Goal: Submit feedback/report problem

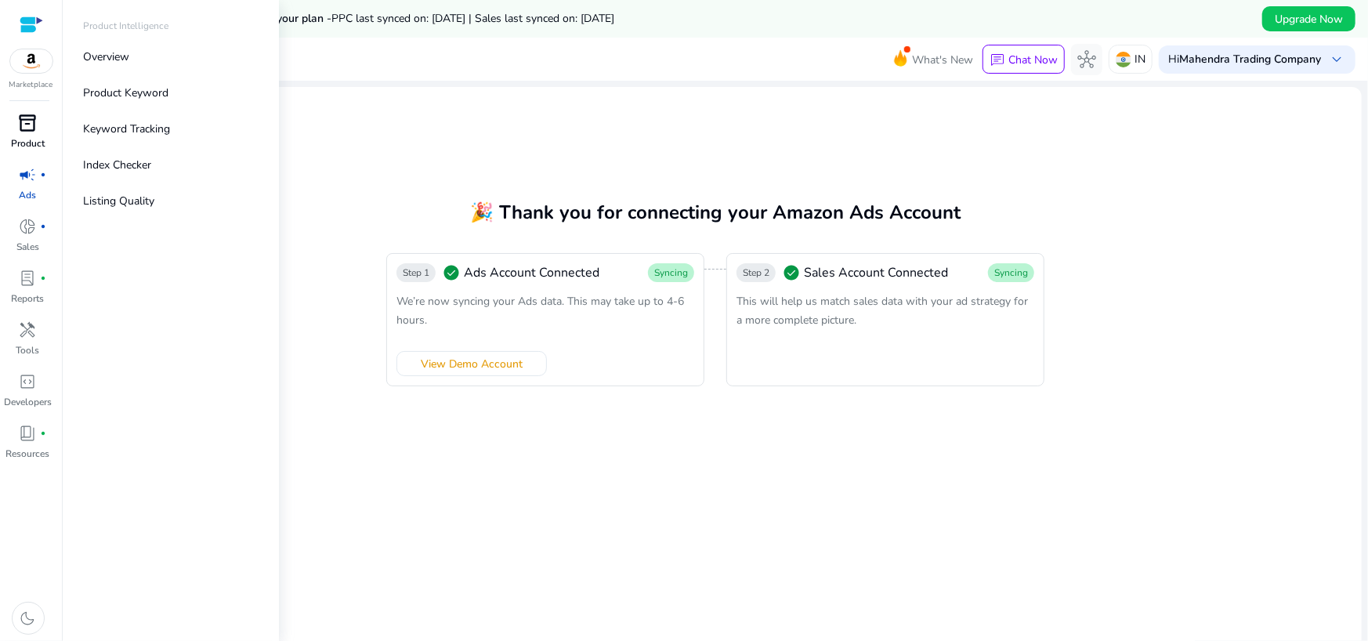
click at [24, 129] on span "inventory_2" at bounding box center [28, 123] width 19 height 19
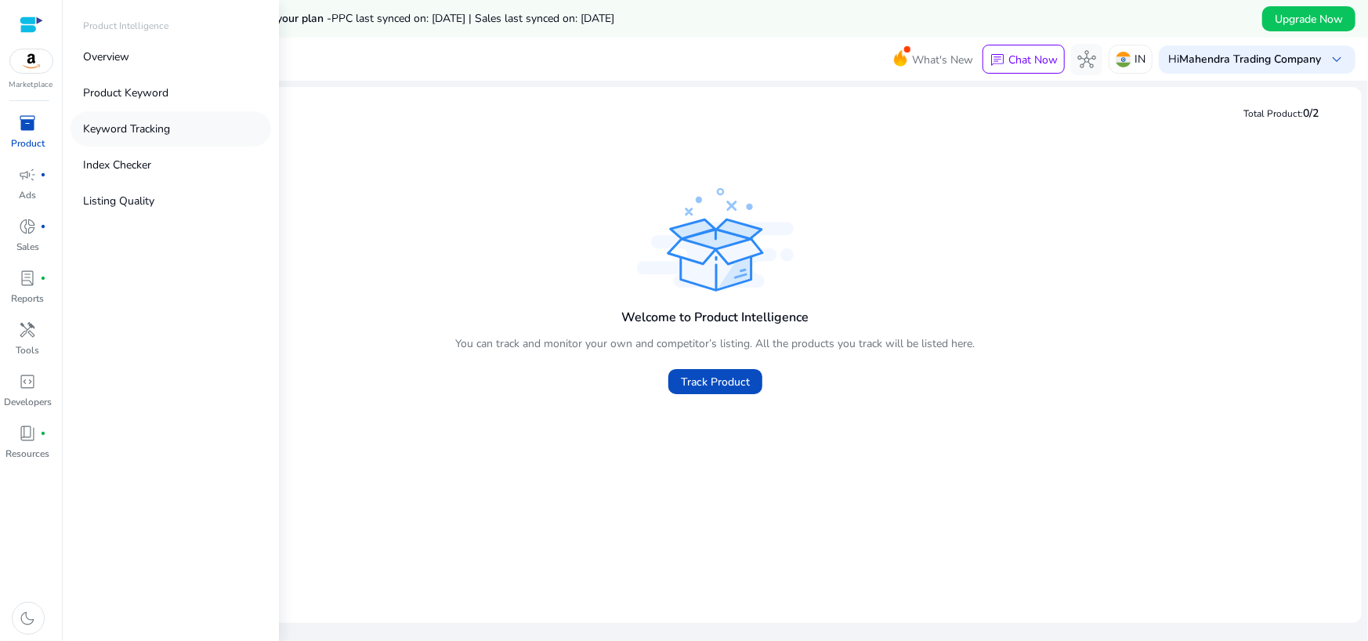
click at [121, 131] on p "Keyword Tracking" at bounding box center [126, 129] width 87 height 16
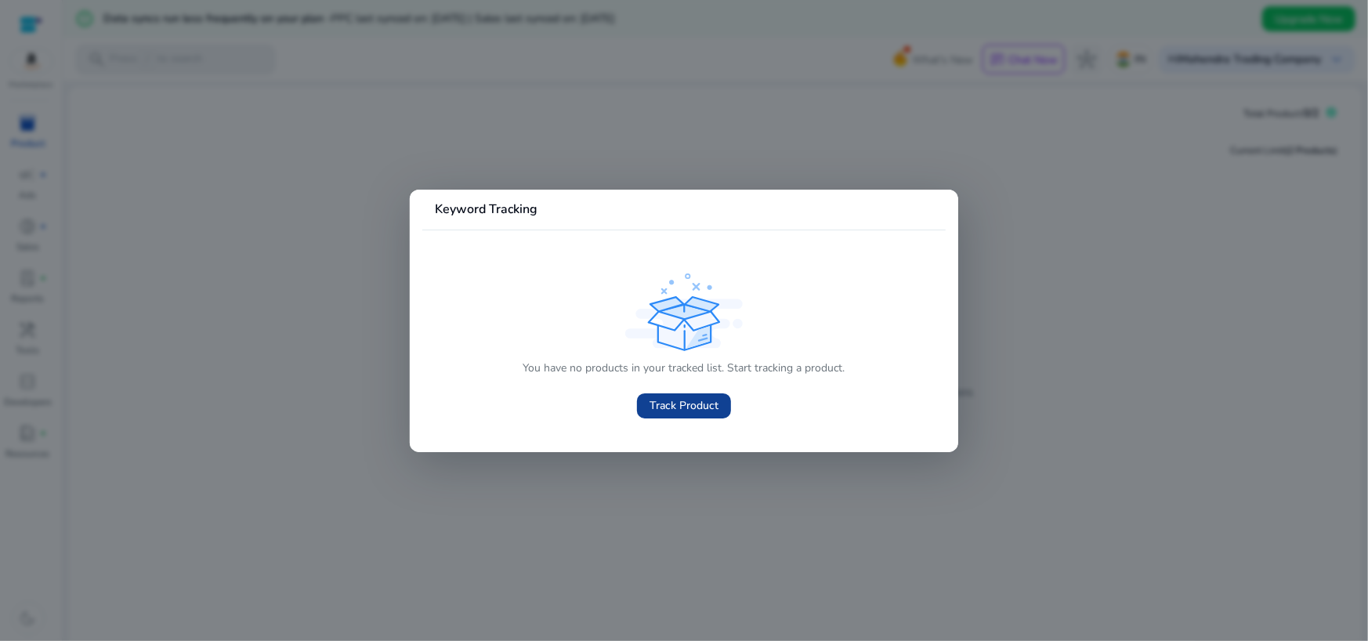
click at [673, 412] on span "Track Product" at bounding box center [683, 405] width 69 height 16
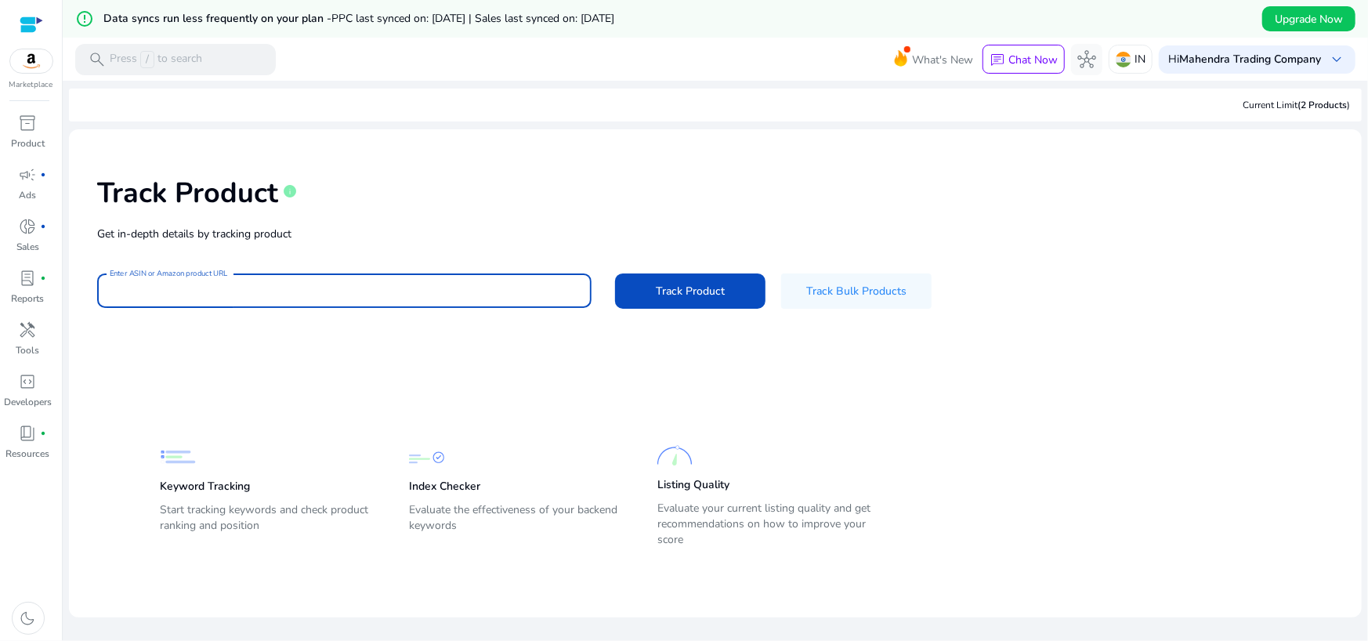
click at [266, 291] on input "Enter ASIN or Amazon product URL" at bounding box center [344, 290] width 469 height 17
paste input "**********"
click at [642, 291] on span at bounding box center [690, 291] width 150 height 38
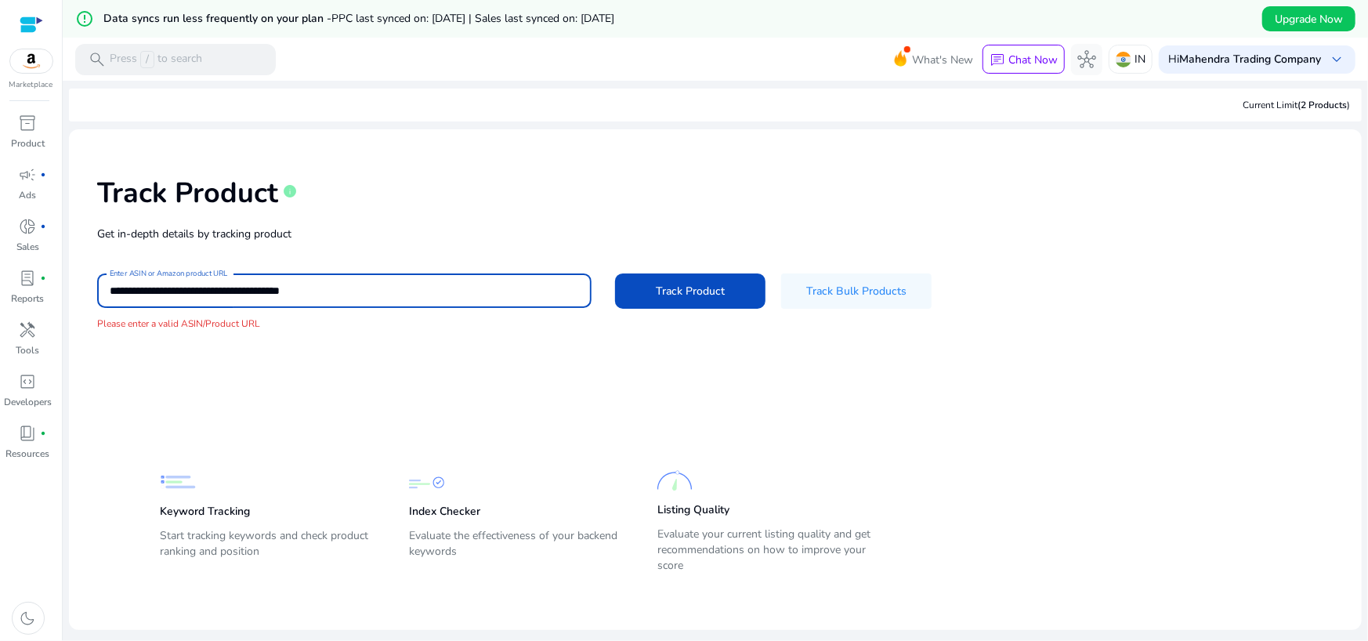
click at [401, 296] on input "**********" at bounding box center [344, 290] width 469 height 17
drag, startPoint x: 281, startPoint y: 290, endPoint x: 78, endPoint y: 287, distance: 202.9
click at [81, 289] on div "**********" at bounding box center [715, 253] width 1268 height 223
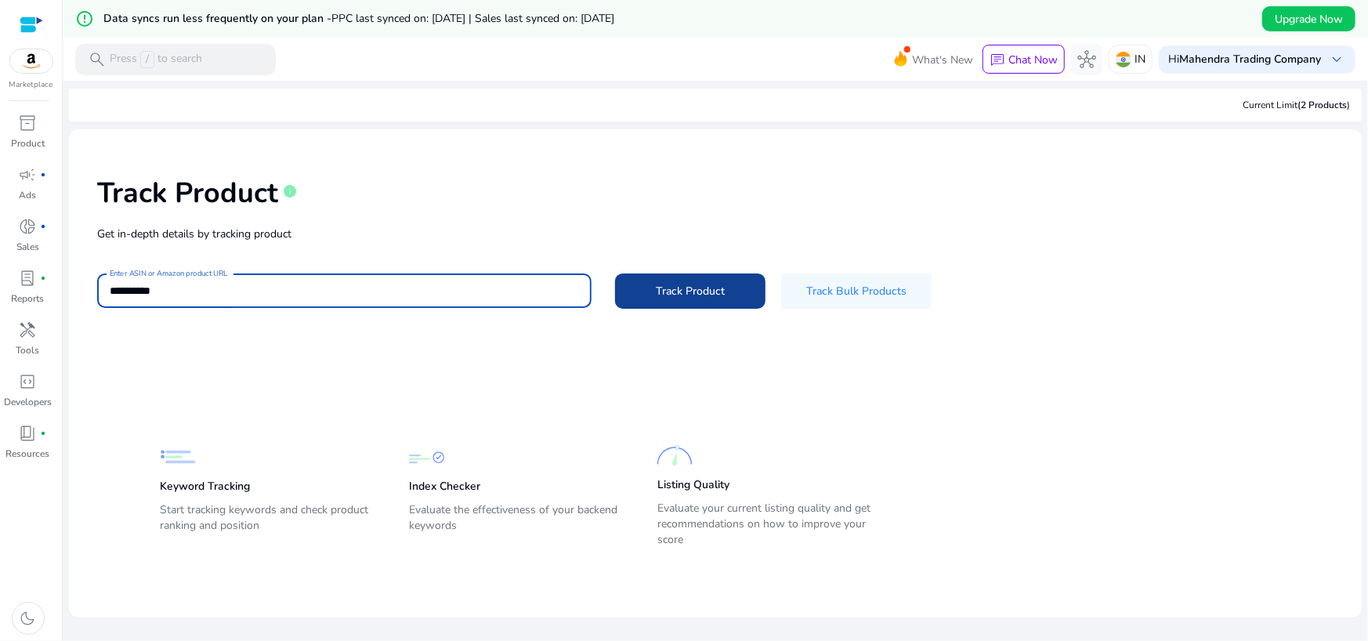
type input "**********"
click at [700, 293] on span "Track Product" at bounding box center [690, 291] width 69 height 16
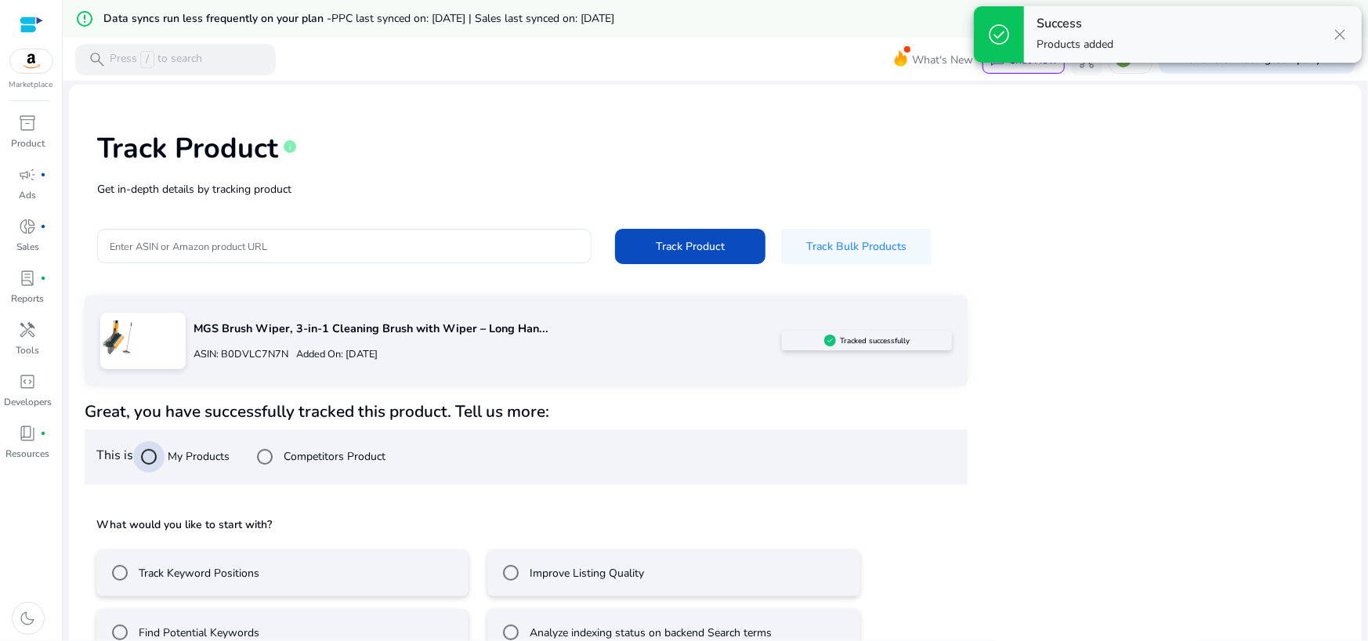
scroll to position [82, 0]
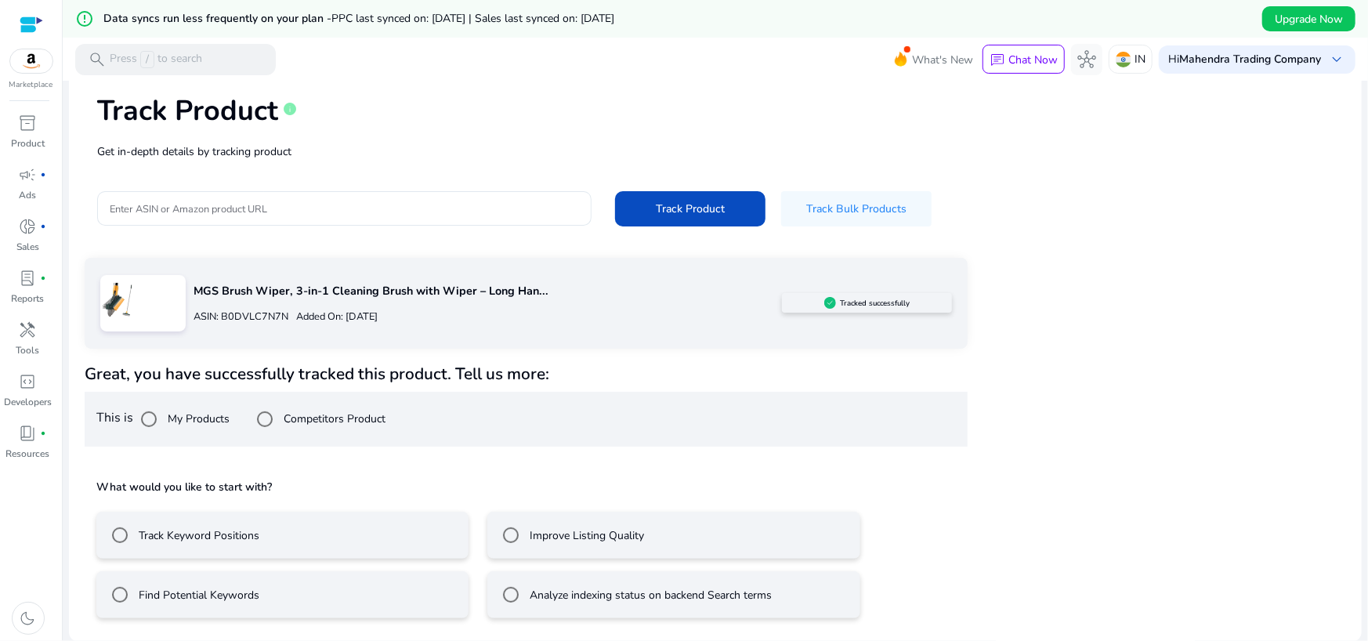
click at [229, 540] on label "Track Keyword Positions" at bounding box center [198, 535] width 124 height 16
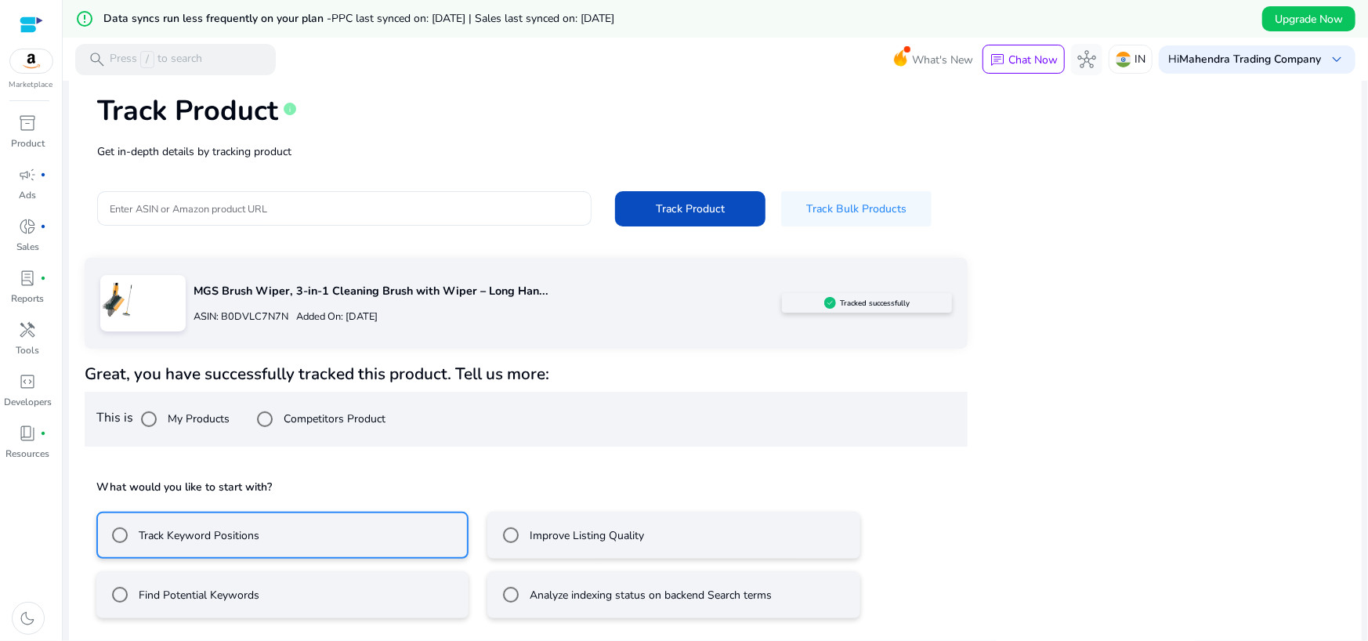
click at [214, 595] on label "Find Potential Keywords" at bounding box center [198, 595] width 124 height 16
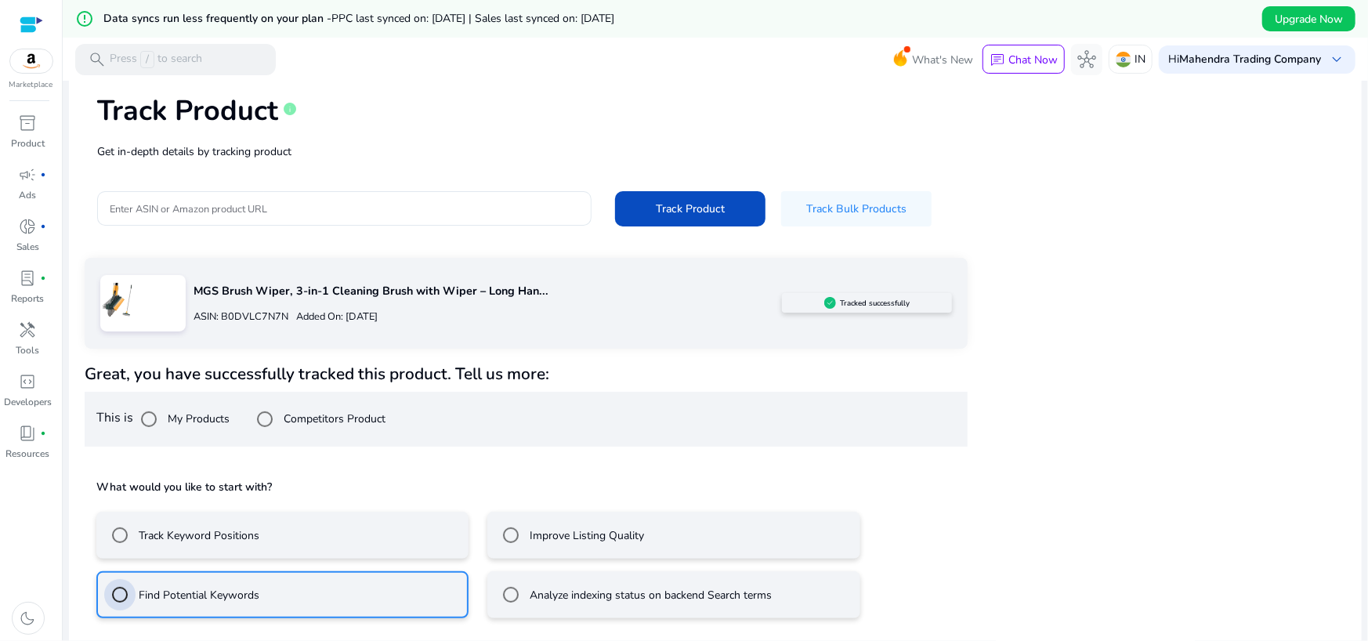
scroll to position [151, 0]
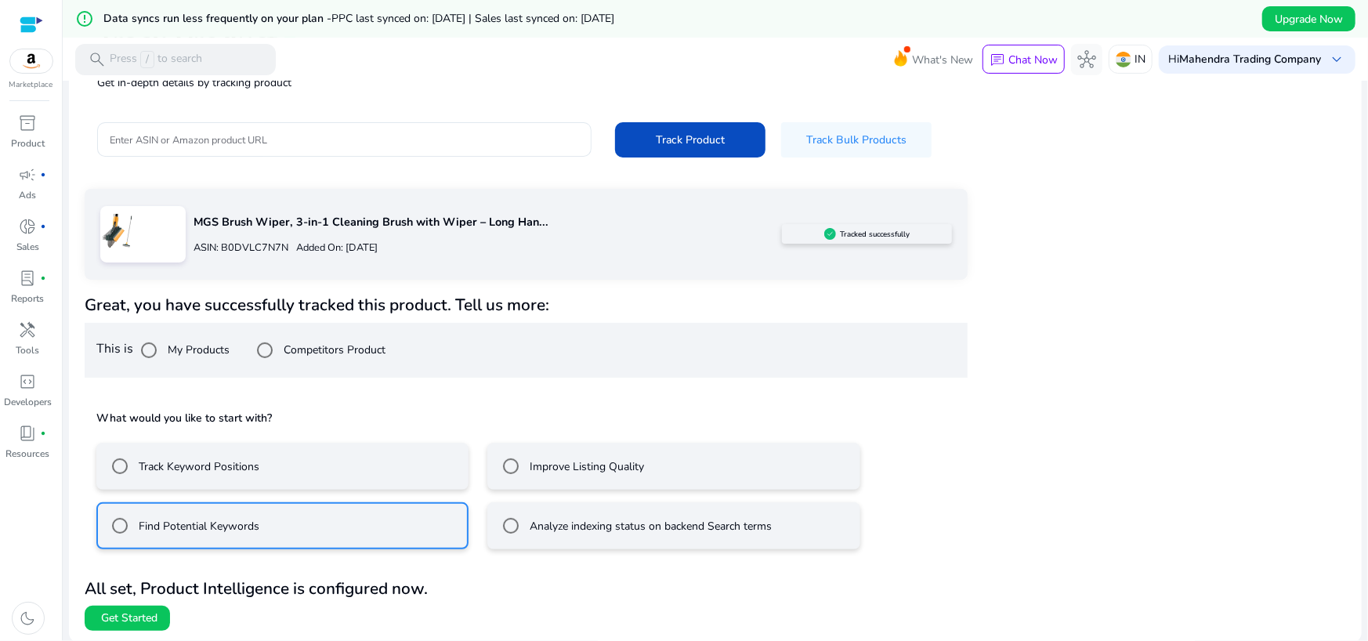
click at [532, 469] on label "Improve Listing Quality" at bounding box center [585, 466] width 118 height 16
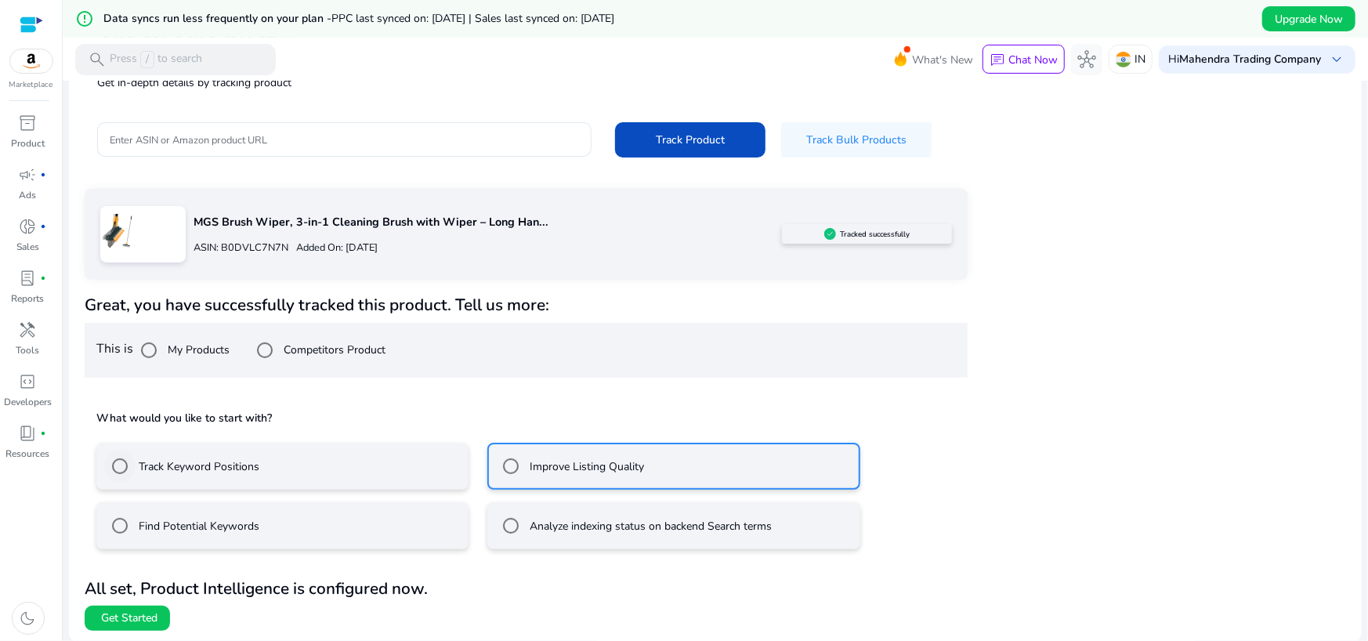
click at [240, 458] on label "Track Keyword Positions" at bounding box center [198, 466] width 124 height 16
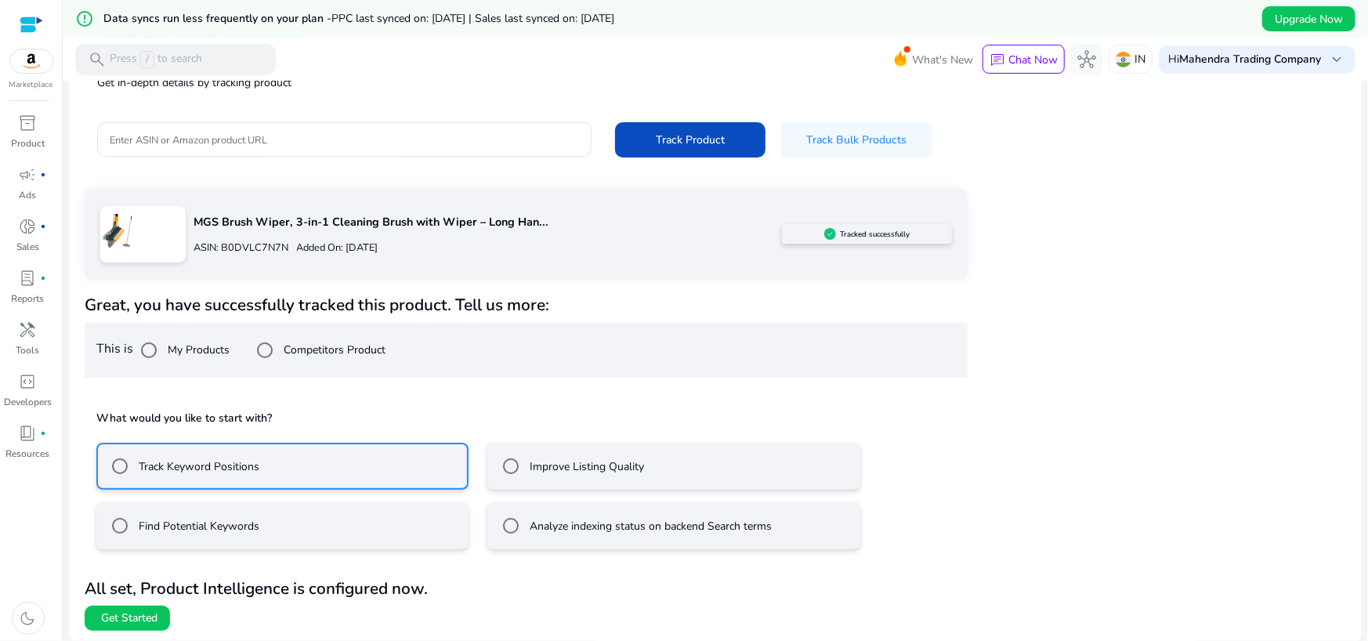
click at [269, 526] on mat-radio-button "Find Potential Keywords" at bounding box center [282, 525] width 372 height 47
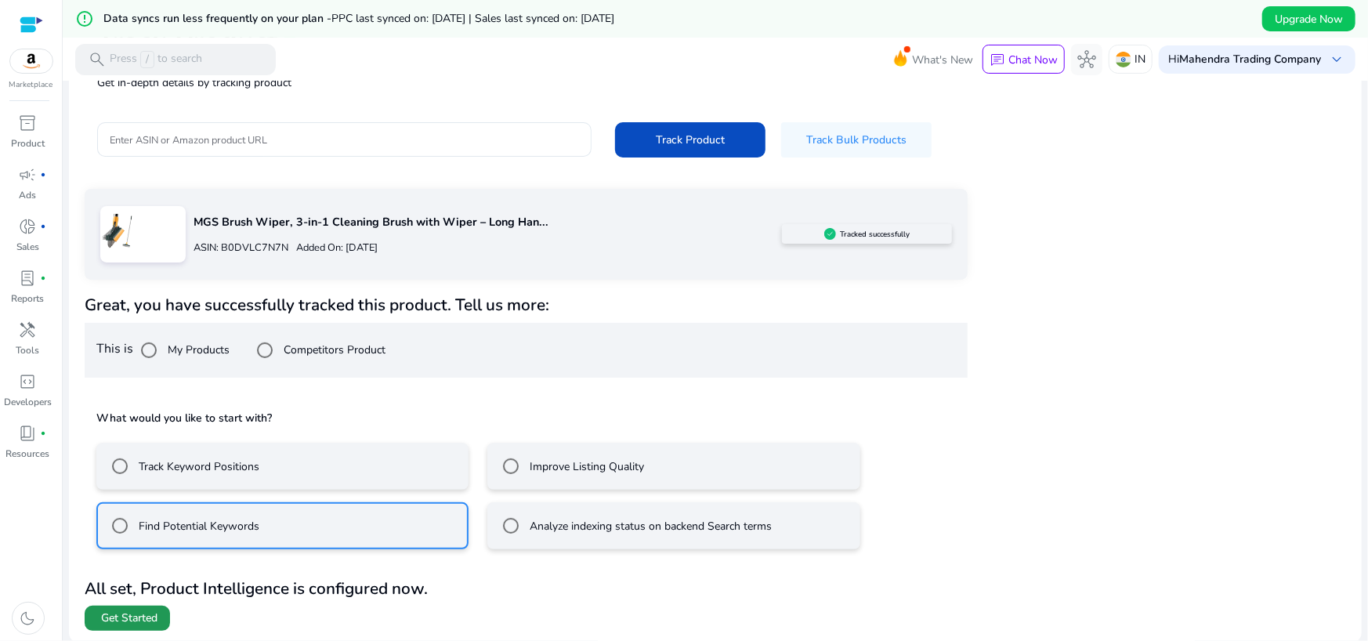
click at [164, 617] on span at bounding box center [127, 618] width 85 height 38
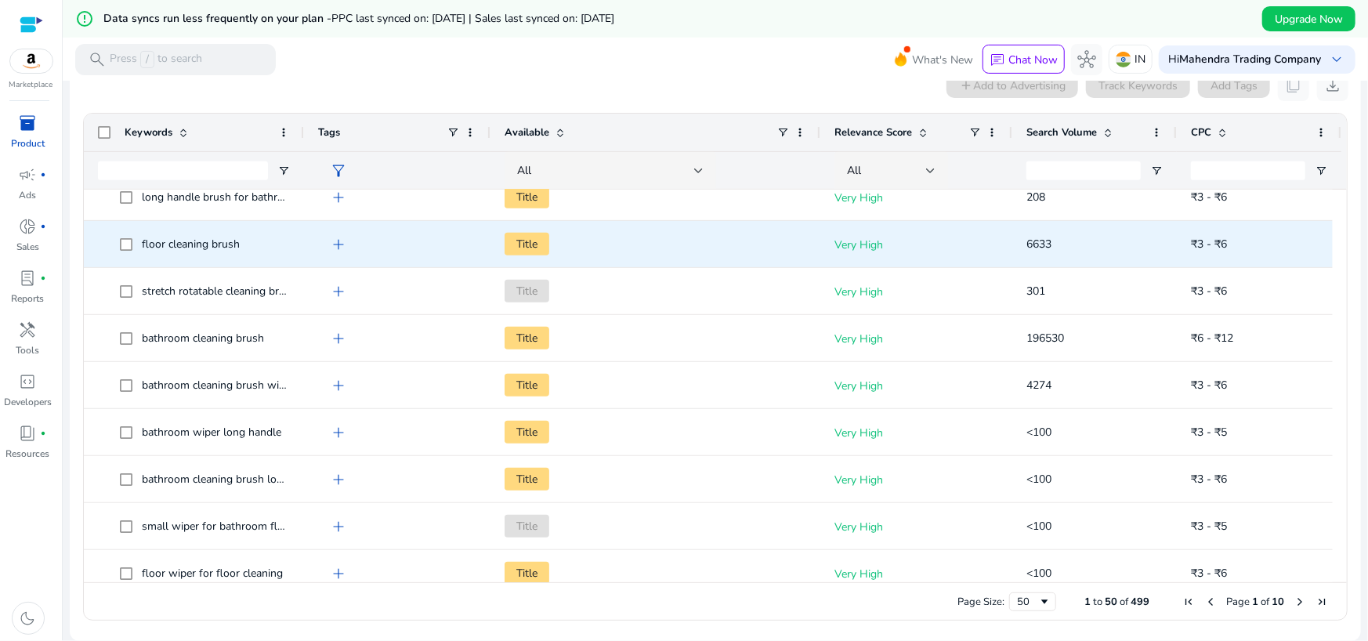
scroll to position [526, 0]
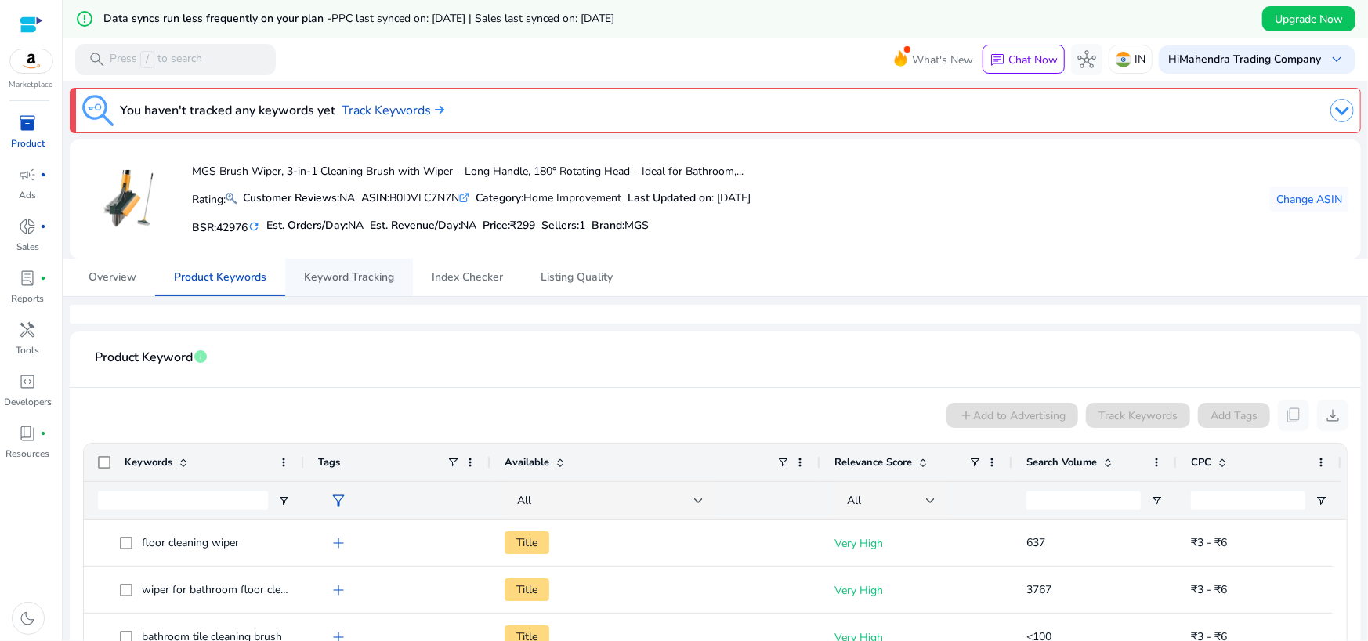
click at [351, 285] on span "Keyword Tracking" at bounding box center [349, 278] width 90 height 38
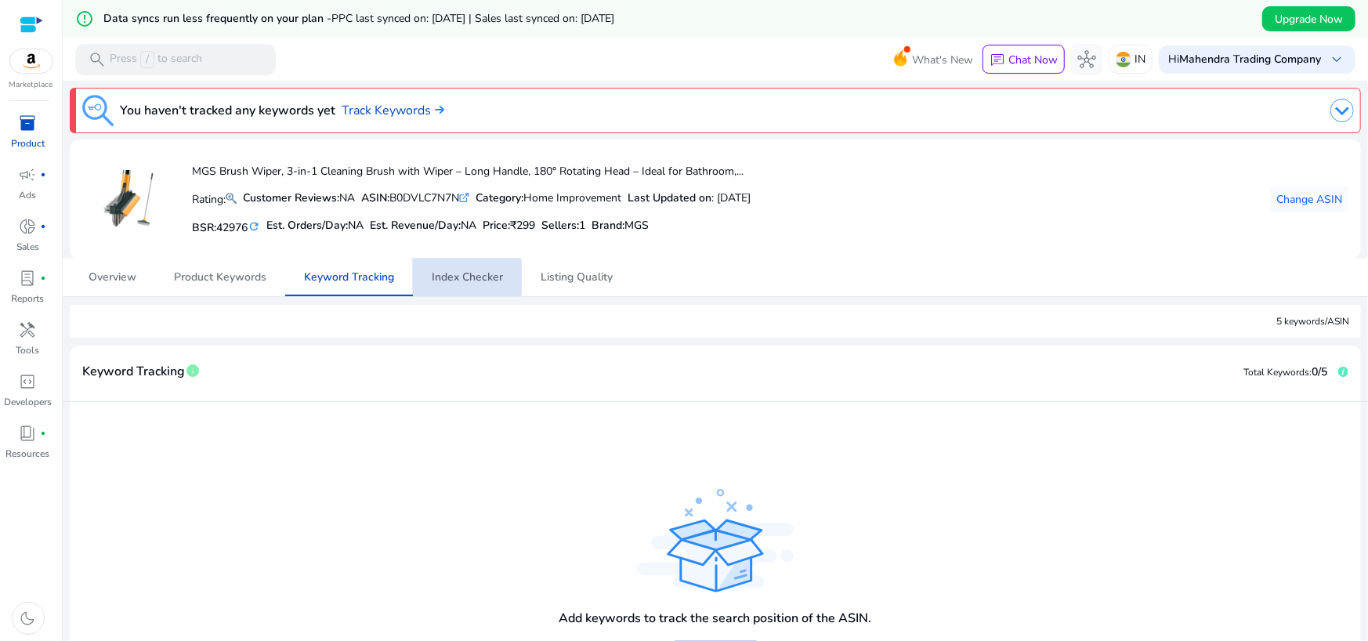
click at [444, 277] on span "Index Checker" at bounding box center [467, 277] width 71 height 11
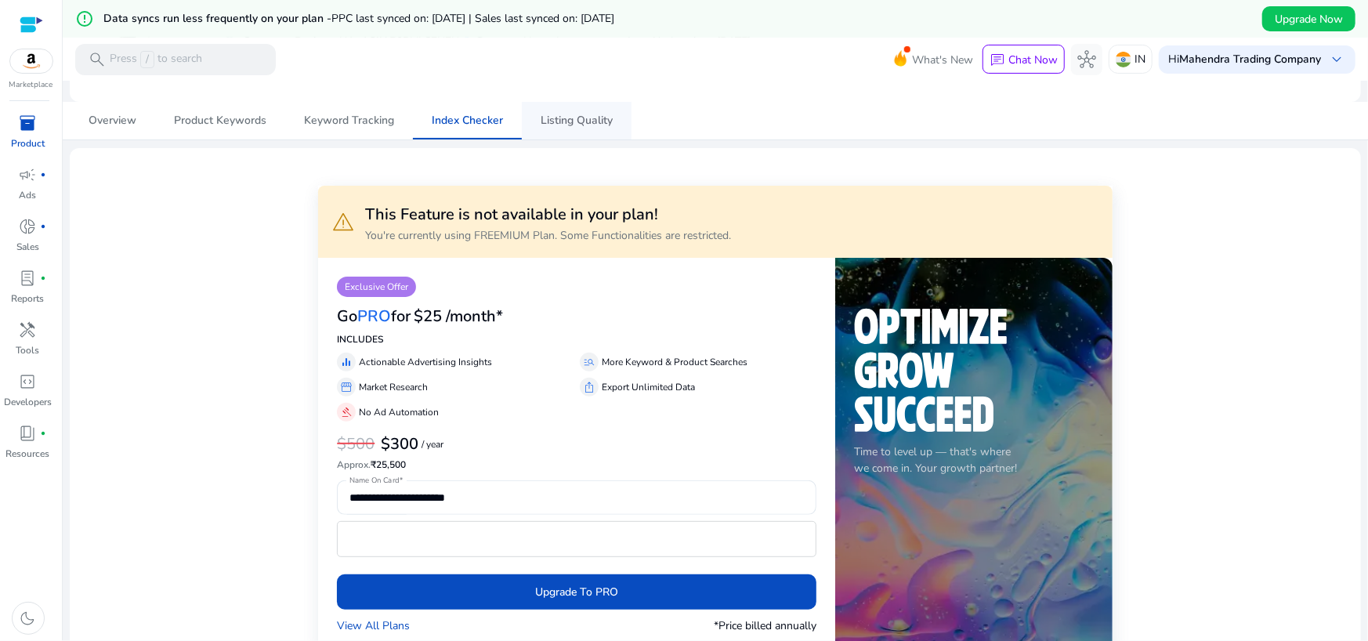
click at [572, 120] on span "Listing Quality" at bounding box center [577, 120] width 72 height 11
click at [96, 118] on span "Overview" at bounding box center [113, 120] width 48 height 11
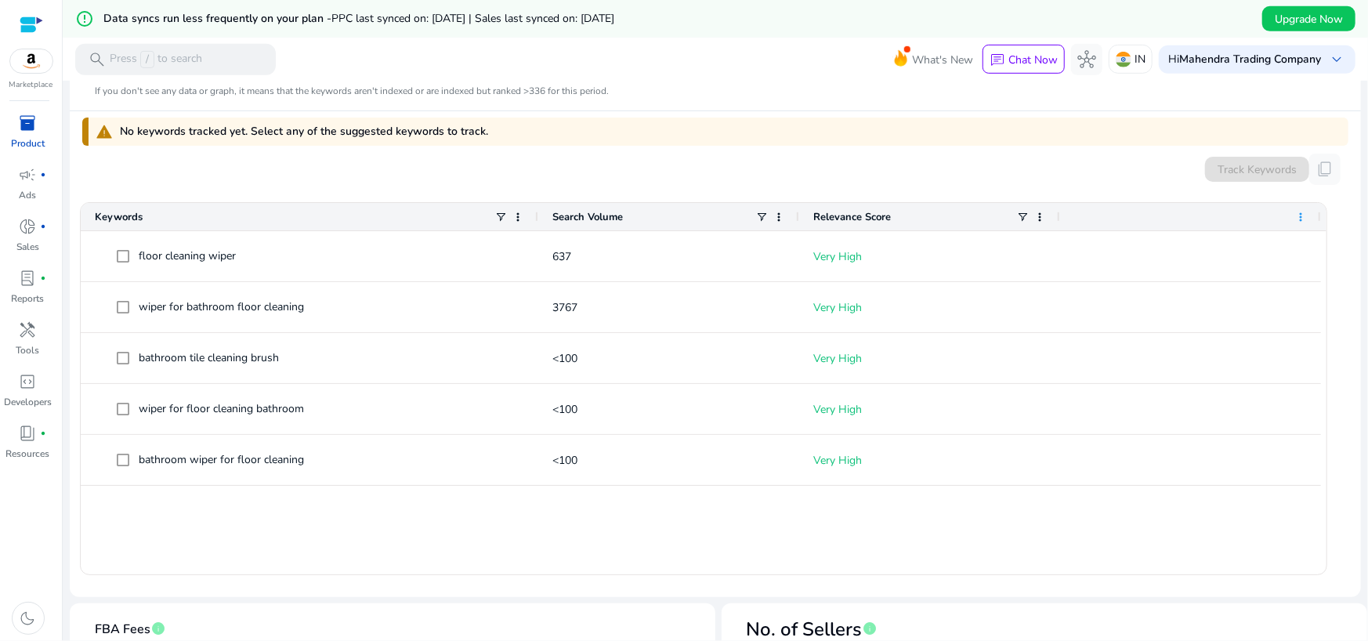
click at [1300, 214] on span at bounding box center [1300, 217] width 13 height 13
click at [1018, 190] on div "Press ENTER to sort. Press ALT DOWN to open column menu Drag here to set row gr…" at bounding box center [715, 385] width 1266 height 400
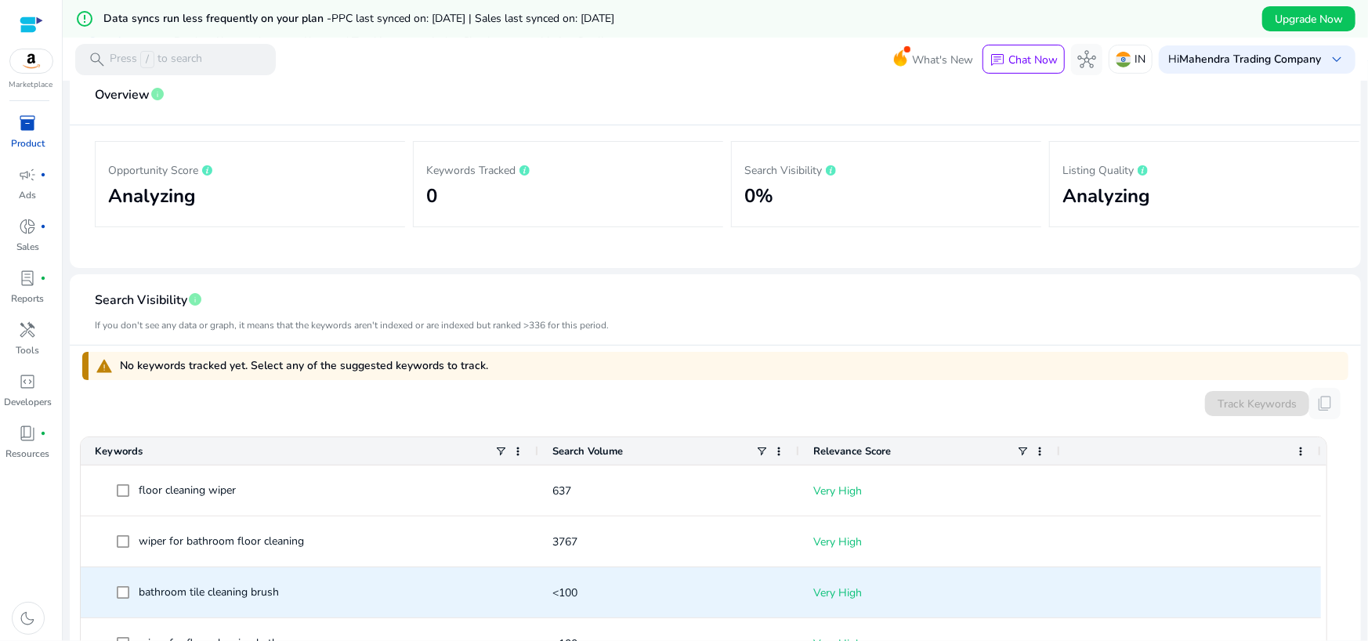
scroll to position [157, 0]
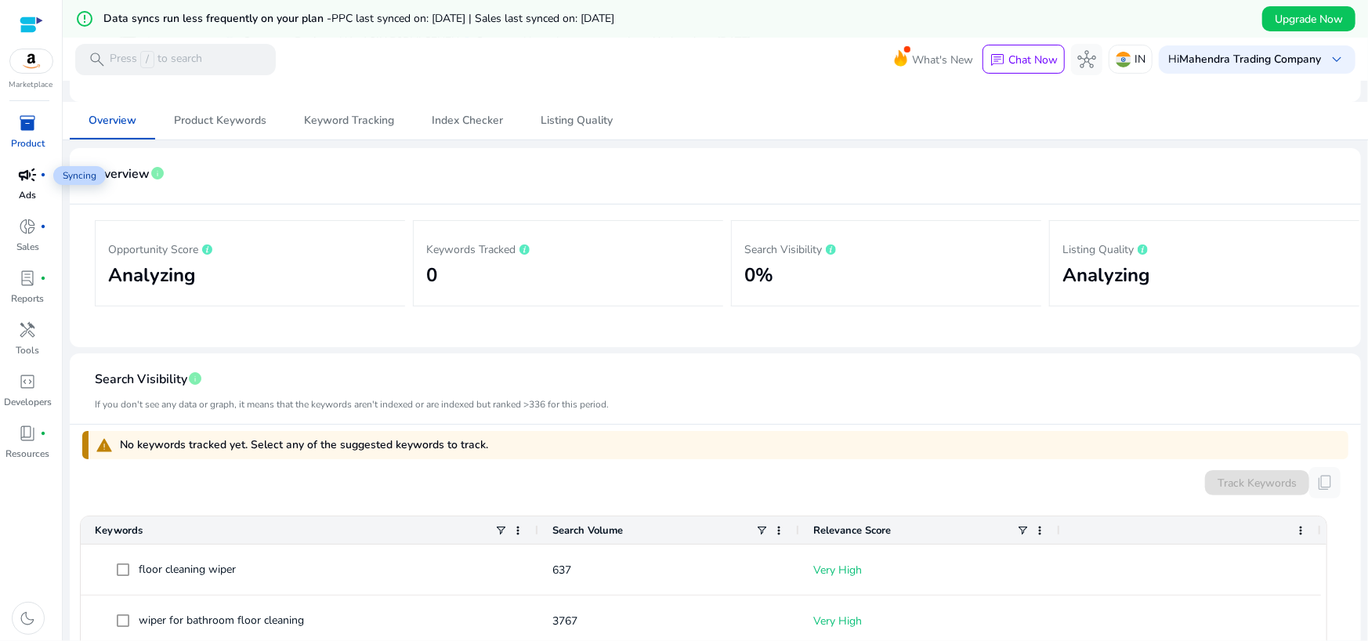
click at [34, 171] on span "campaign" at bounding box center [28, 174] width 19 height 19
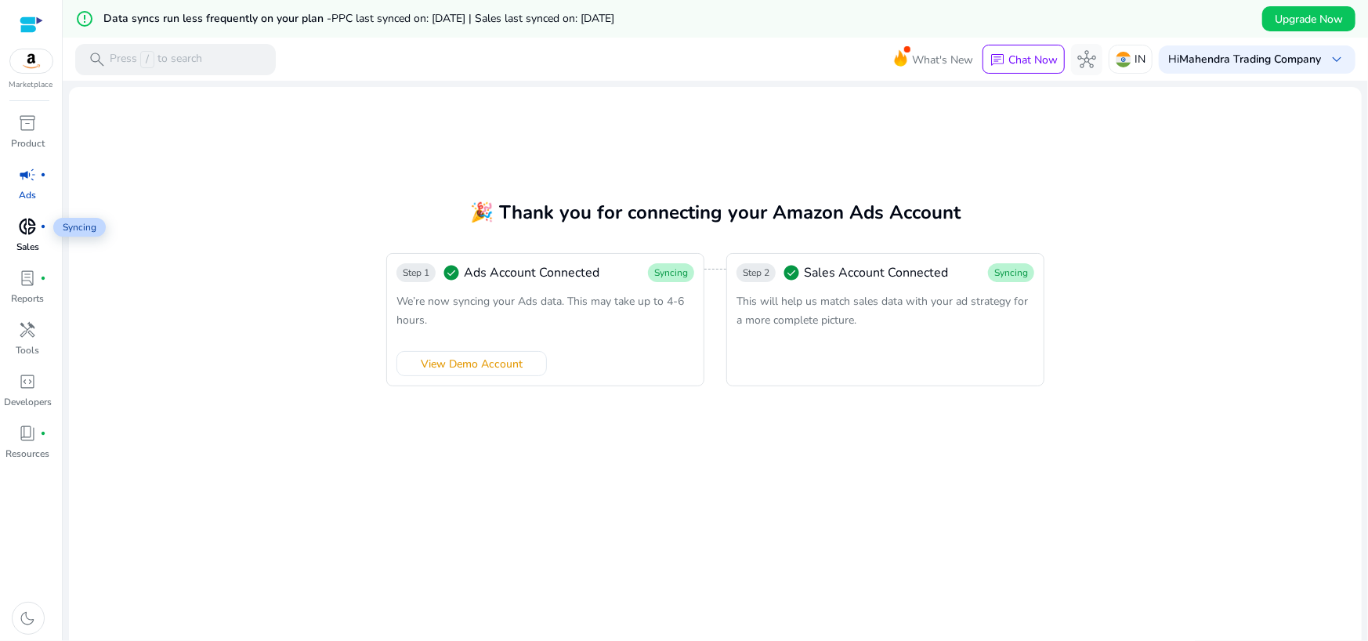
click at [34, 226] on span "donut_small" at bounding box center [28, 226] width 19 height 19
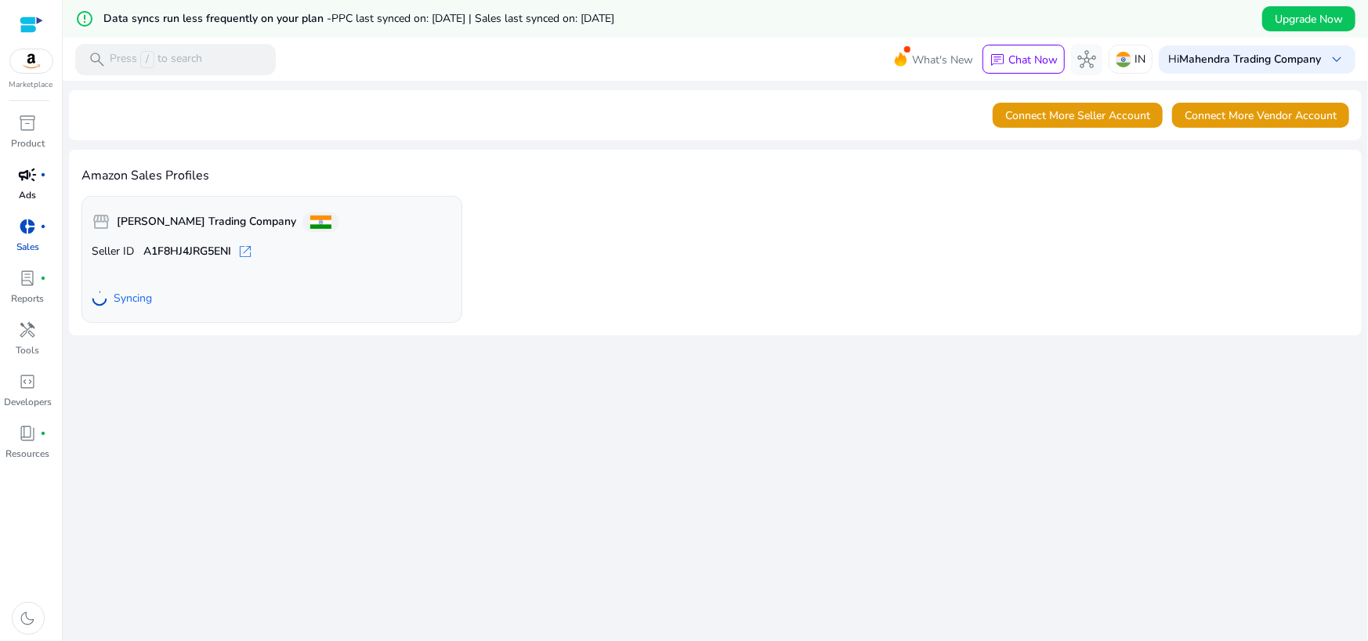
click at [249, 252] on span "open_in_new" at bounding box center [245, 252] width 16 height 16
click at [1234, 59] on b "Mahendra Trading Company" at bounding box center [1250, 59] width 142 height 15
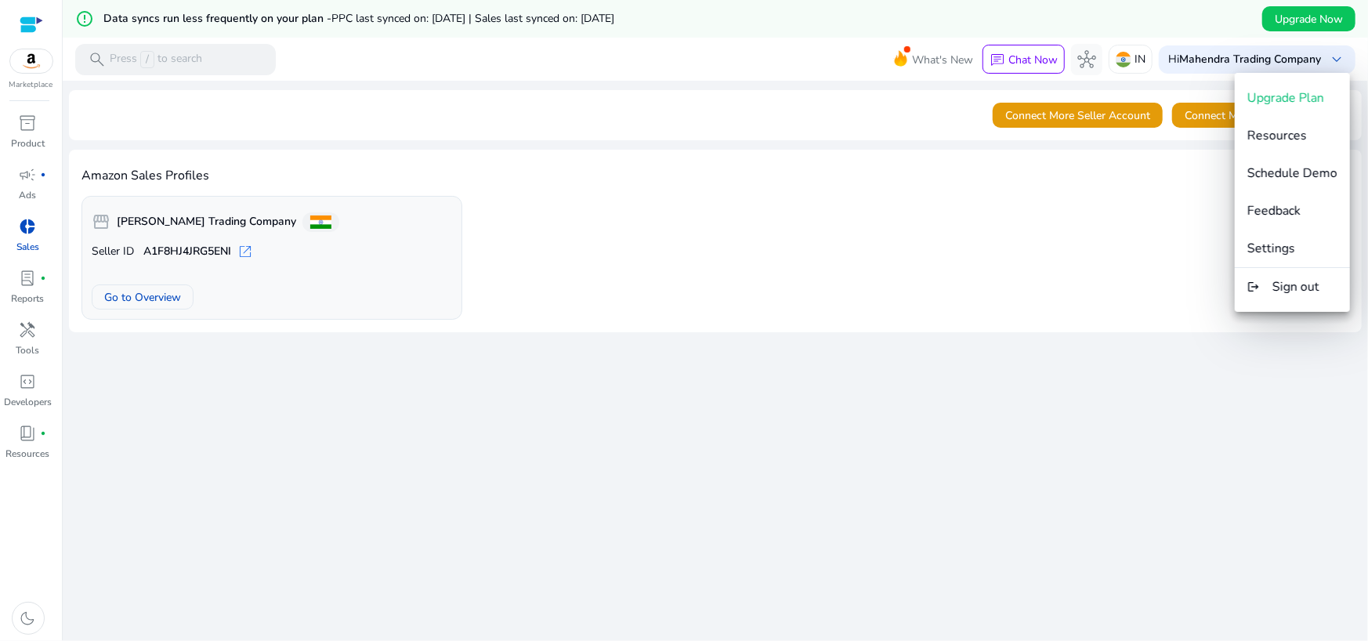
click at [17, 128] on div at bounding box center [684, 320] width 1368 height 641
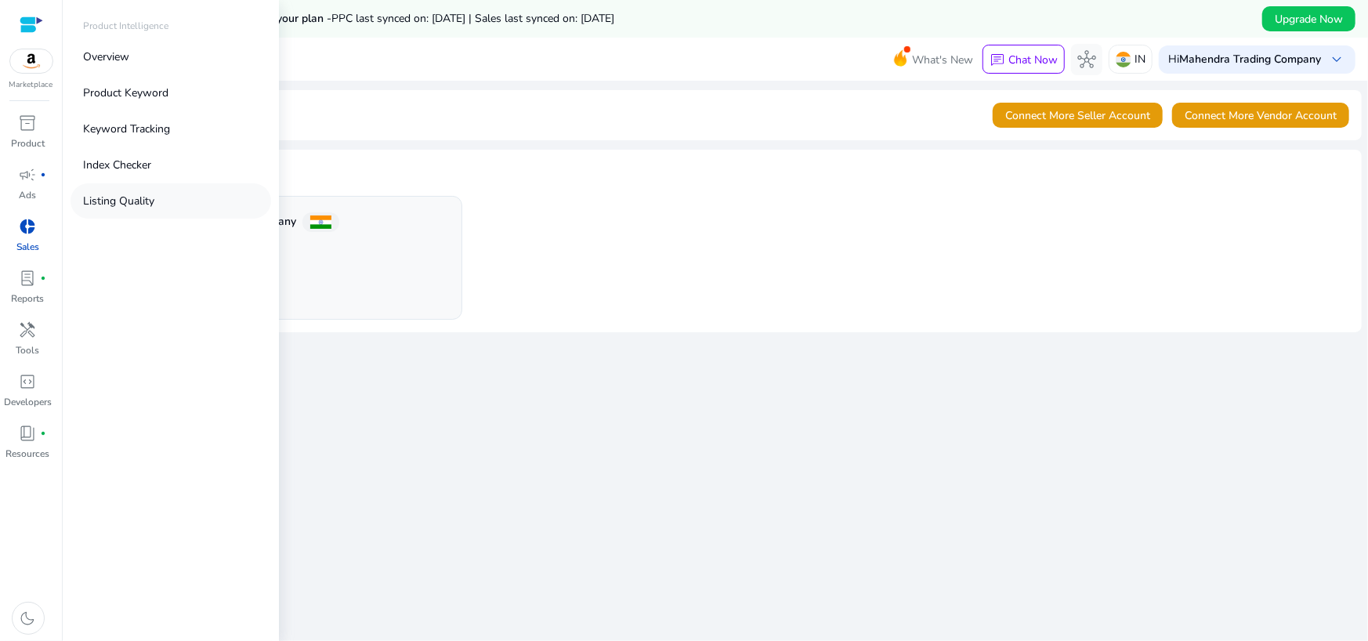
click at [146, 197] on p "Listing Quality" at bounding box center [118, 201] width 71 height 16
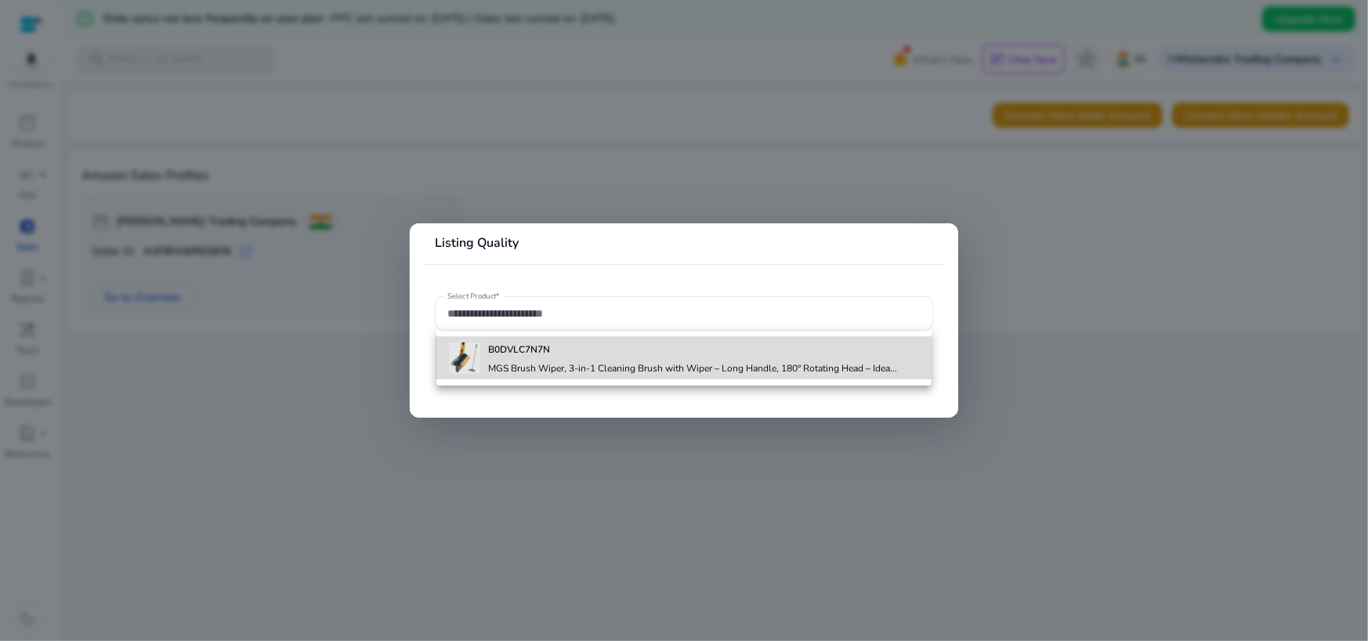
click at [500, 360] on div "B0DVLC7N7N MGS Brush Wiper, 3-in-1 Cleaning Brush with Wiper – Long Handle, 180…" at bounding box center [692, 358] width 409 height 42
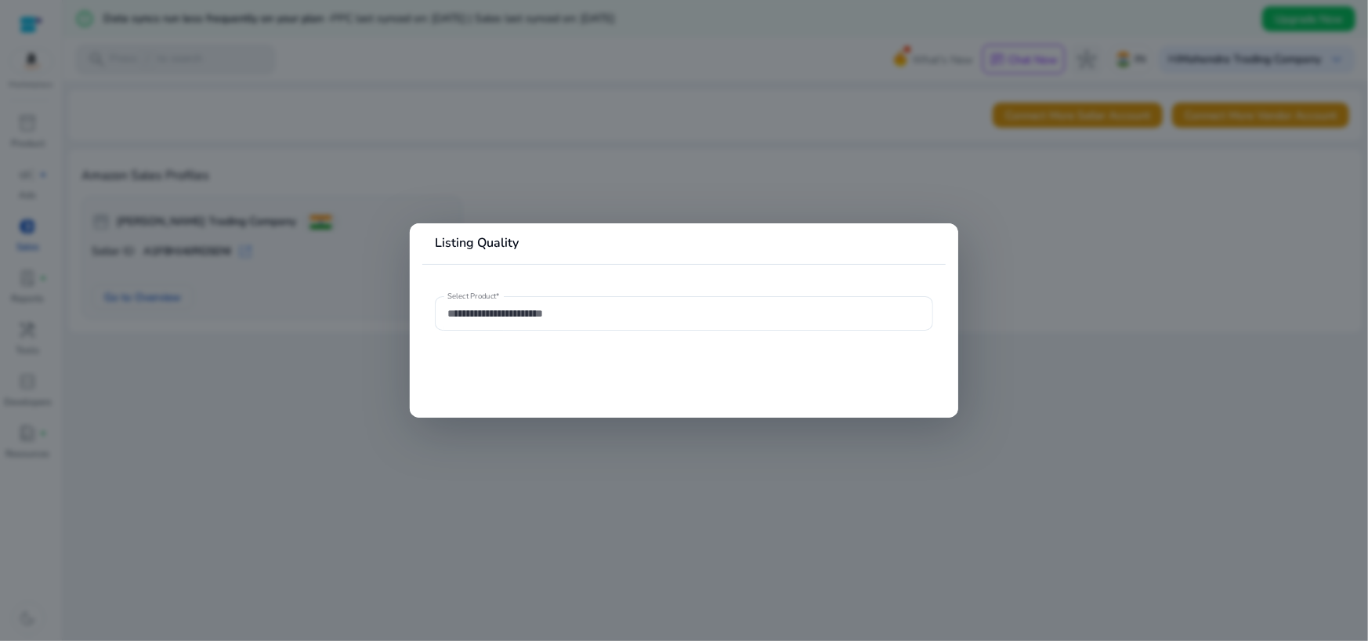
type input "**********"
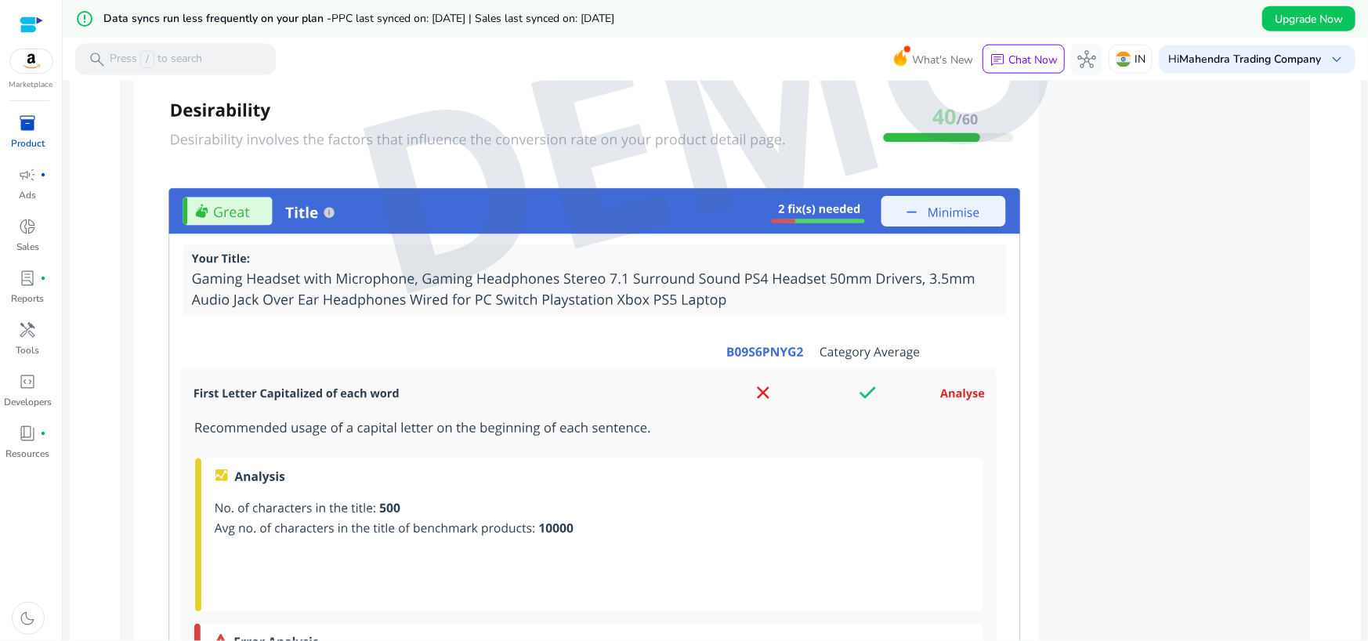
scroll to position [1330, 0]
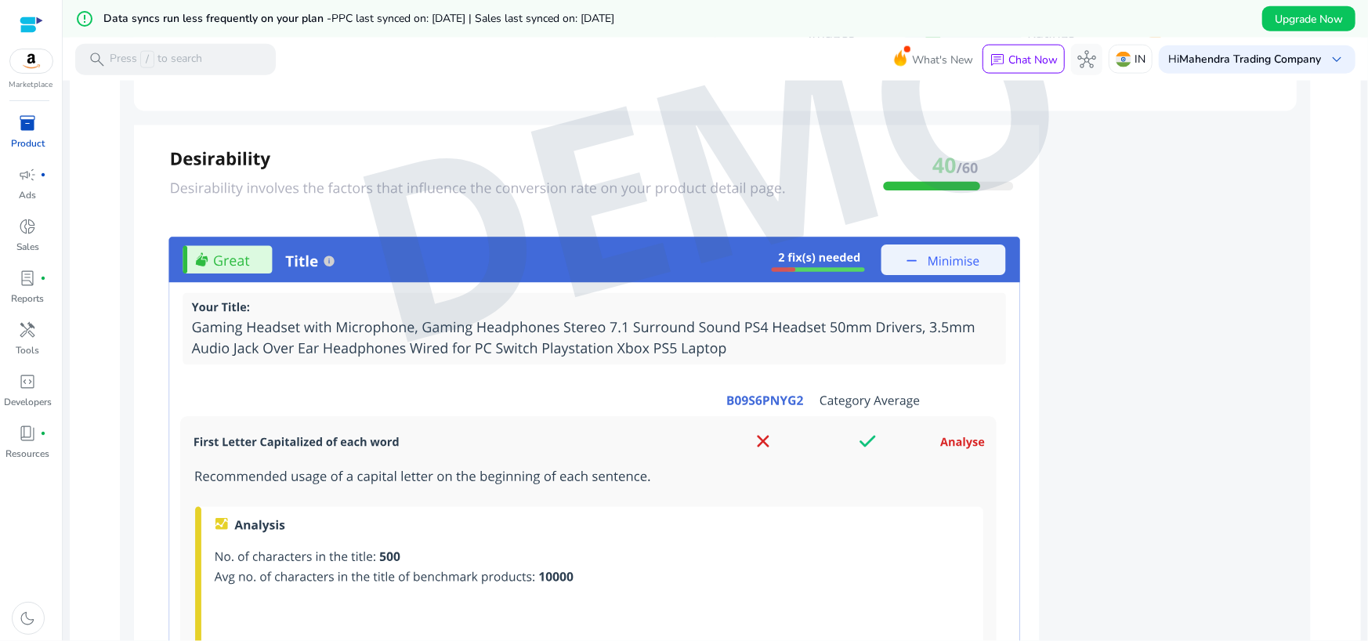
click at [892, 261] on img at bounding box center [715, 171] width 1191 height 1242
click at [915, 253] on img at bounding box center [715, 171] width 1191 height 1242
click at [918, 262] on img at bounding box center [715, 171] width 1191 height 1242
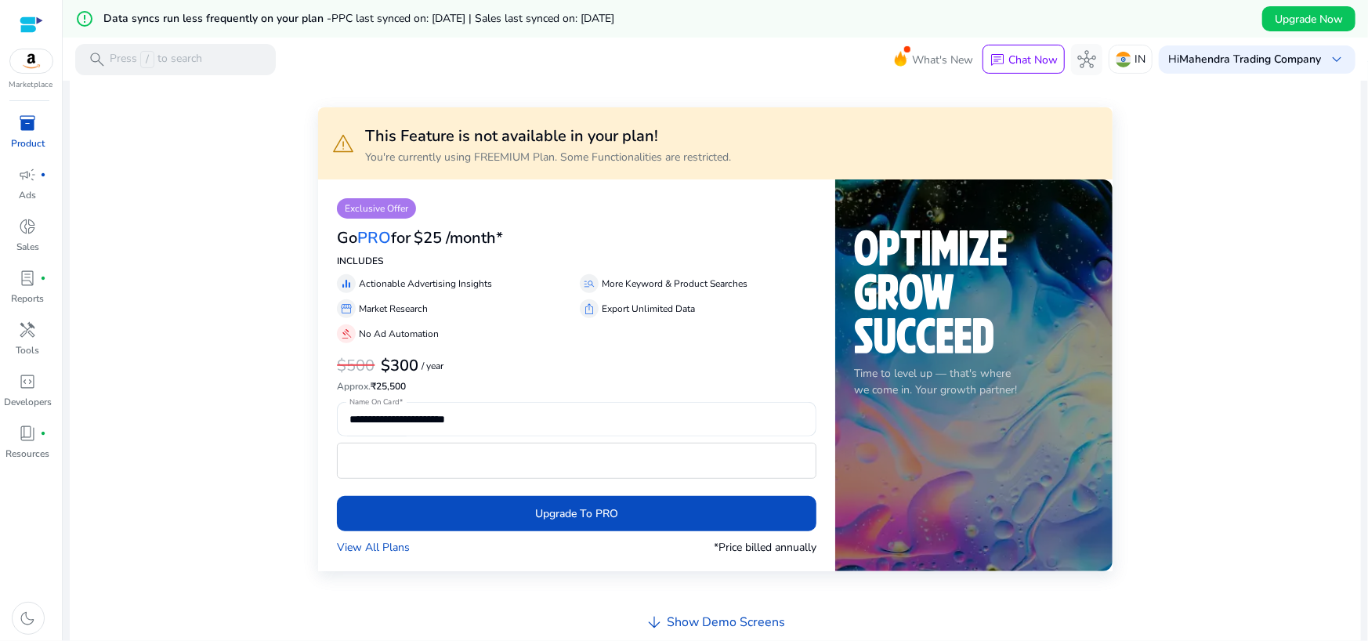
scroll to position [0, 0]
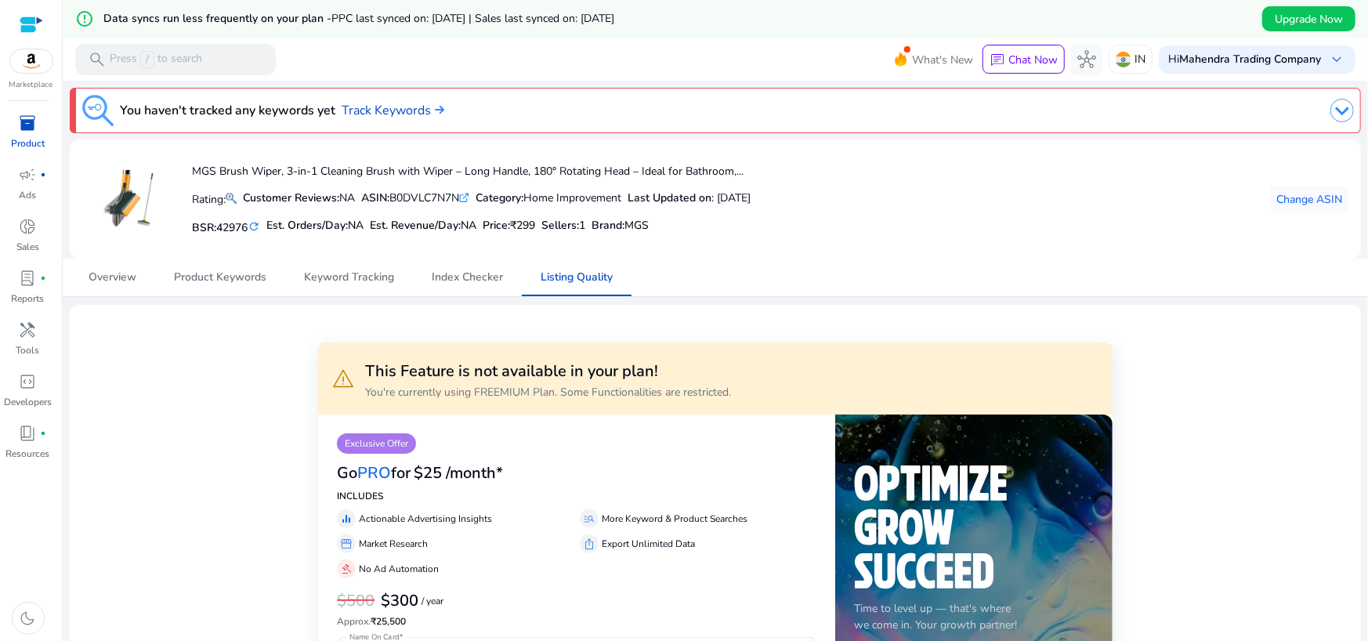
click at [29, 34] on div at bounding box center [32, 25] width 24 height 24
click at [30, 27] on div at bounding box center [32, 25] width 24 height 18
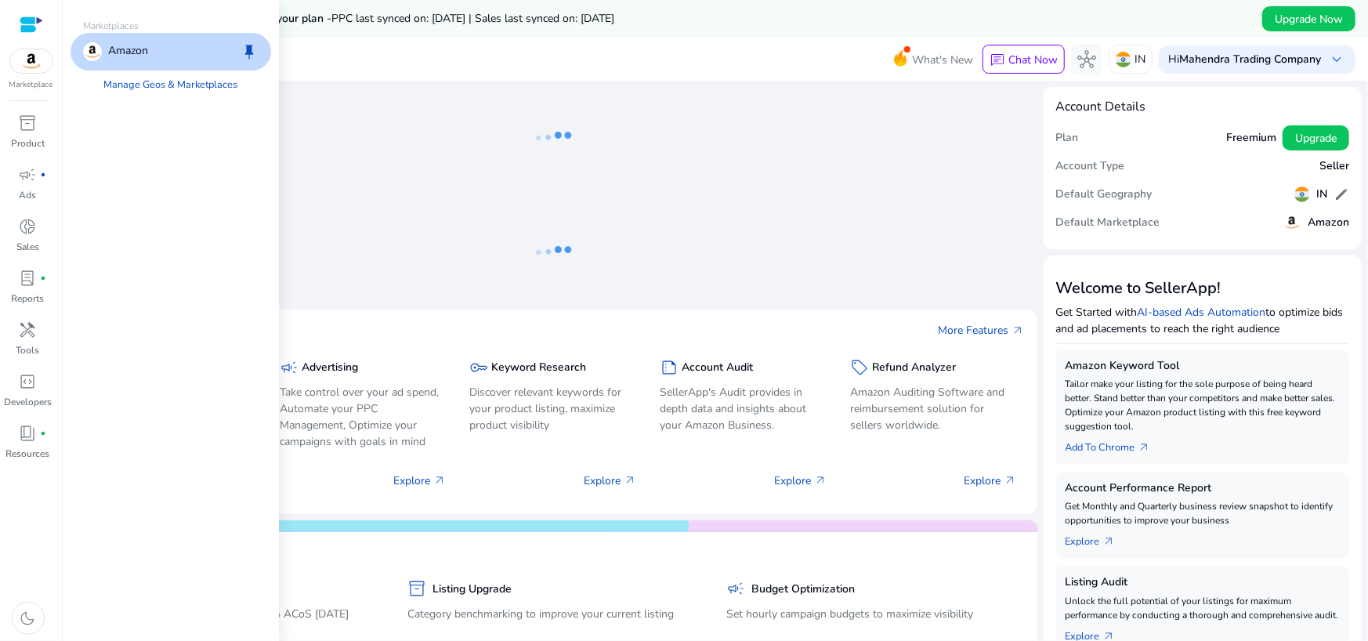
click at [31, 63] on img at bounding box center [31, 61] width 42 height 24
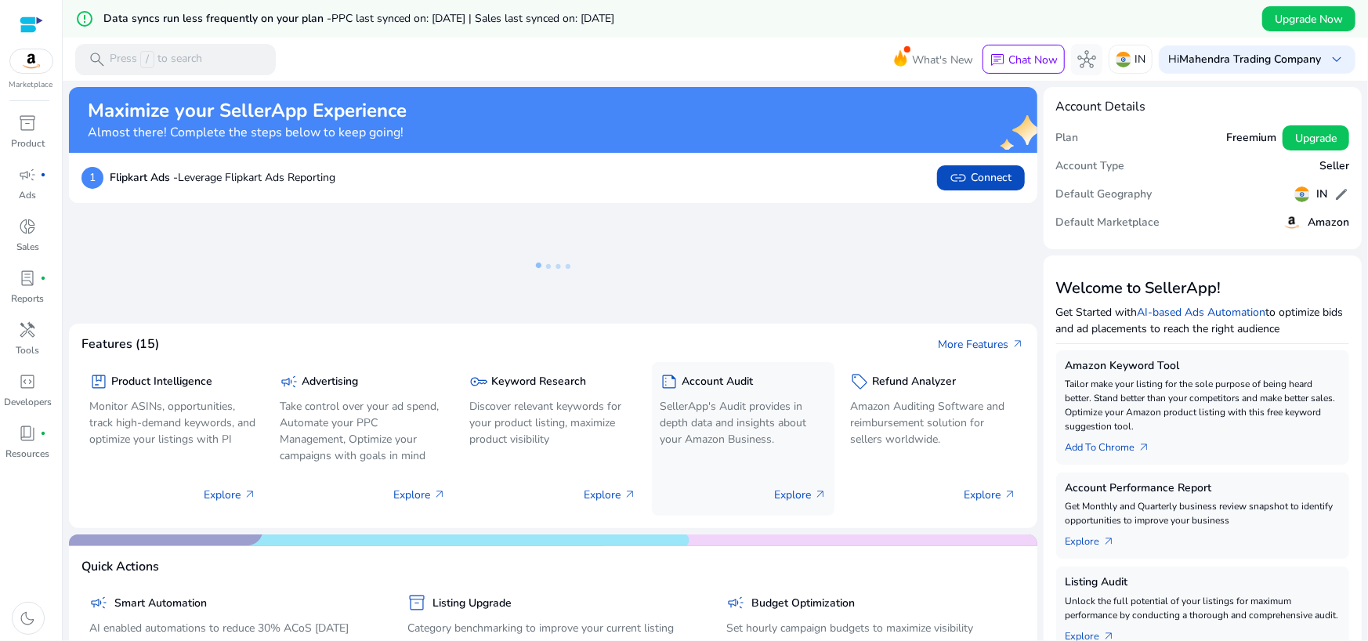
click at [713, 425] on p "SellerApp's Audit provides in depth data and insights about your Amazon Busines…" at bounding box center [743, 422] width 167 height 49
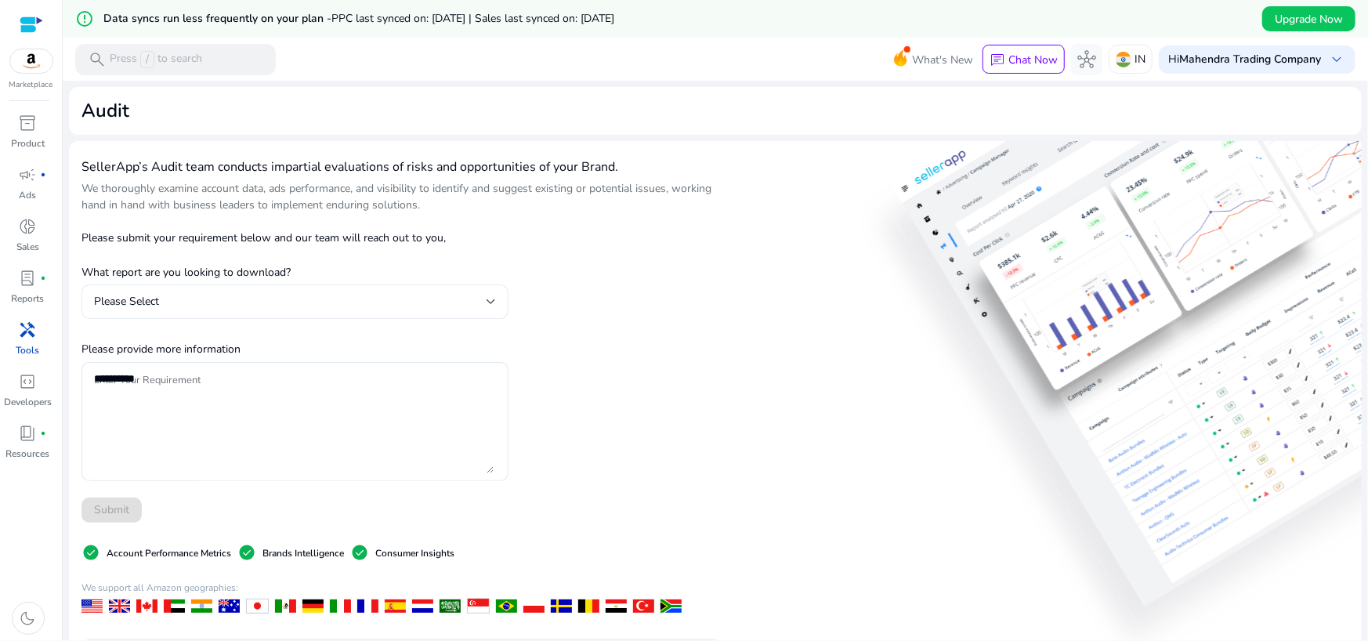
click at [357, 292] on div "Please Select" at bounding box center [295, 301] width 402 height 19
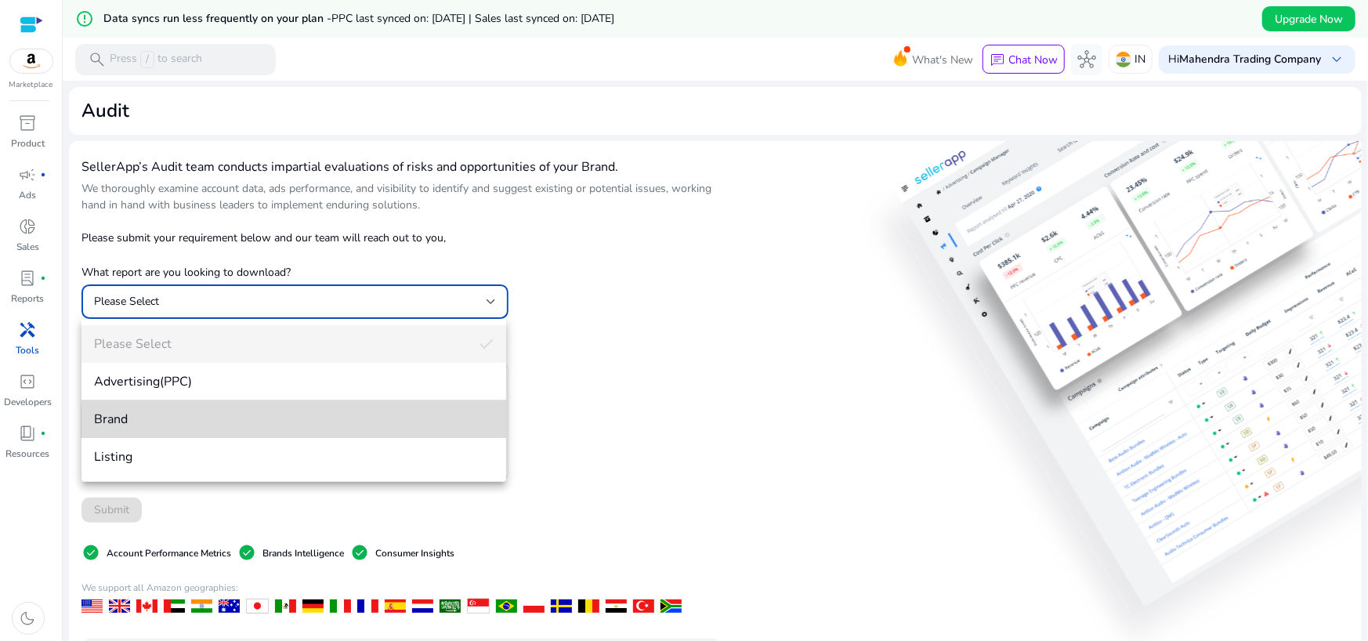
click at [318, 428] on mat-option "Brand" at bounding box center [293, 419] width 425 height 38
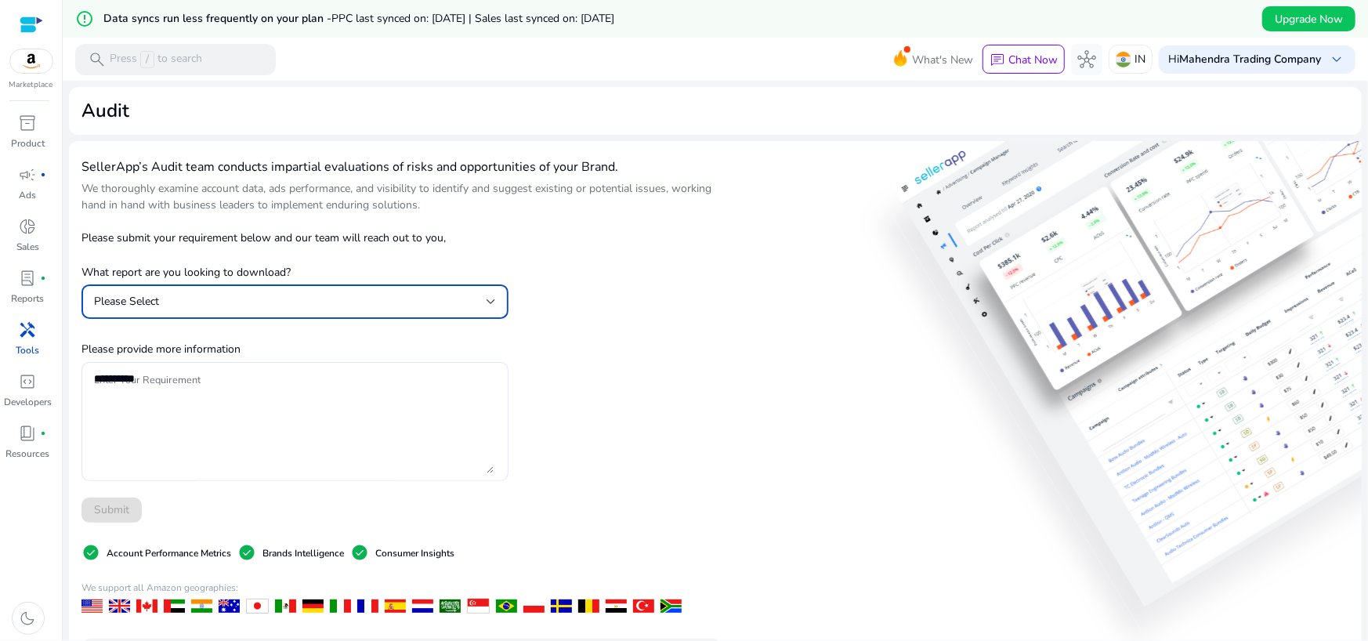
click at [318, 428] on textarea "Enter Your Requirement" at bounding box center [294, 421] width 400 height 103
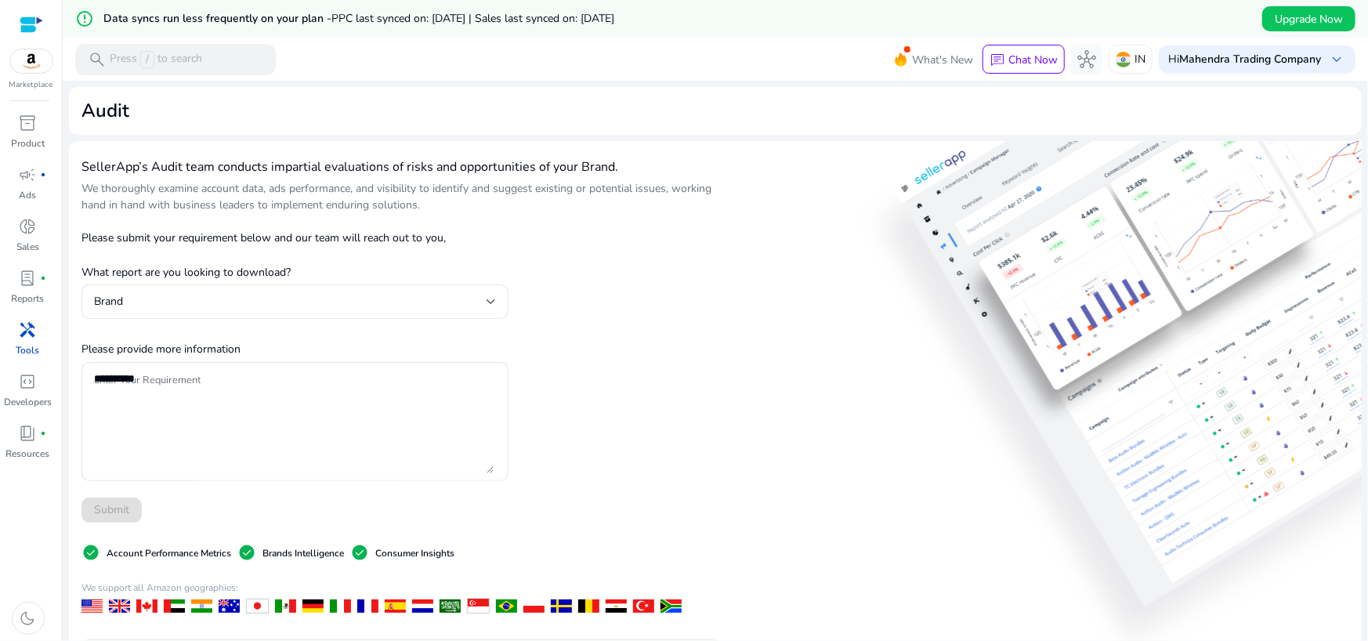
click at [121, 505] on div "Submit" at bounding box center [294, 509] width 427 height 25
